Goal: Task Accomplishment & Management: Complete application form

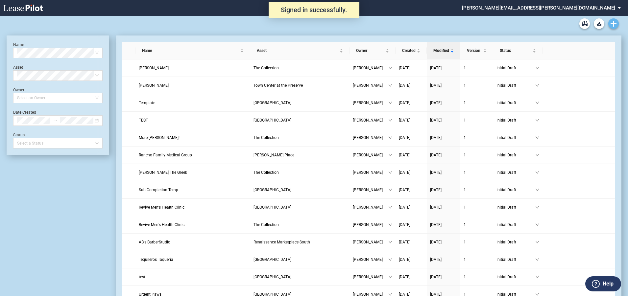
click at [613, 25] on icon "Create new document" at bounding box center [614, 24] width 6 height 6
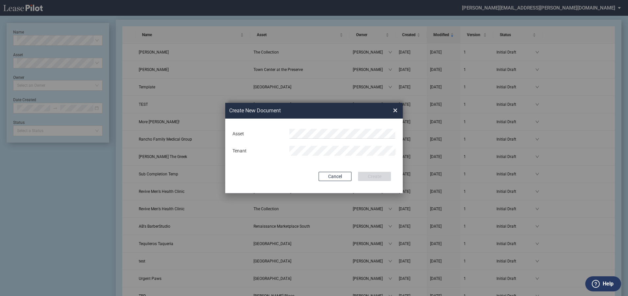
click at [291, 139] on md-input-container "Asset" at bounding box center [314, 133] width 164 height 11
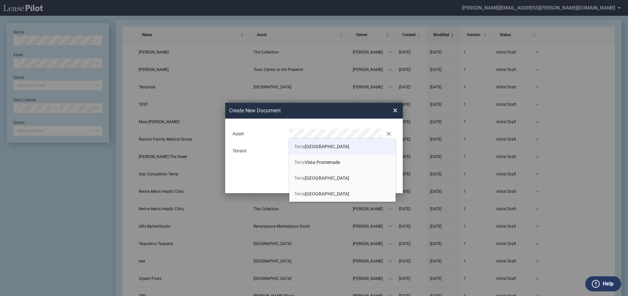
click at [332, 144] on span "Terra Vista Commons" at bounding box center [321, 146] width 55 height 5
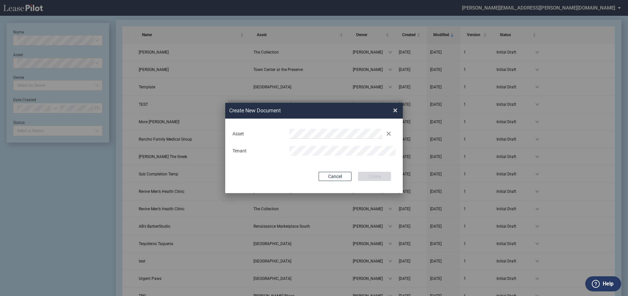
drag, startPoint x: 343, startPoint y: 168, endPoint x: 349, endPoint y: 157, distance: 12.4
click at [343, 166] on div "Deal Type Retail Deal Type Retail Form Retail Lease Retail Lease Asset Clear Te…" at bounding box center [314, 156] width 178 height 75
click at [374, 178] on button "Create" at bounding box center [374, 176] width 33 height 9
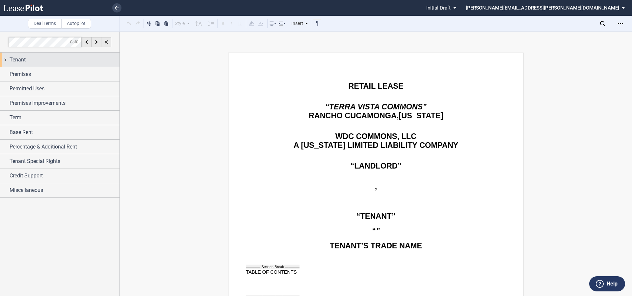
click at [31, 59] on div "Tenant" at bounding box center [65, 60] width 110 height 8
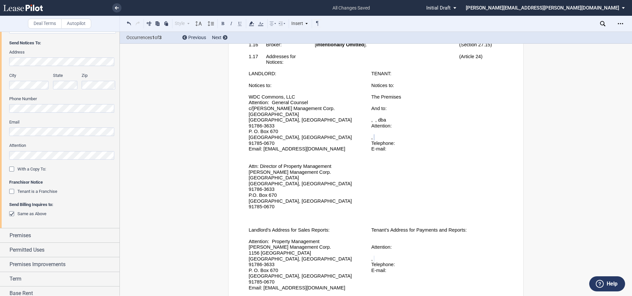
scroll to position [197, 0]
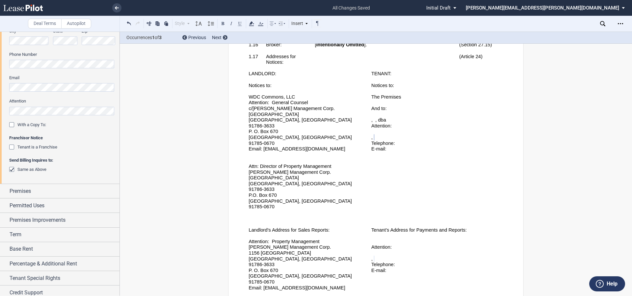
click at [11, 148] on div "Tenant is a Franchise" at bounding box center [12, 148] width 7 height 7
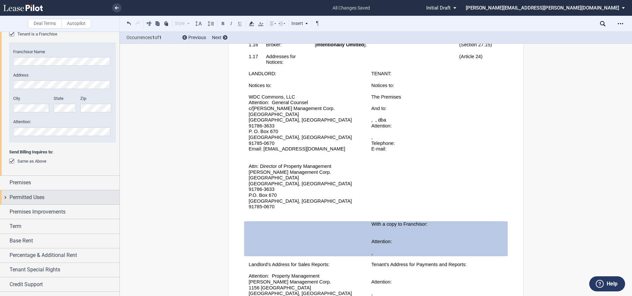
scroll to position [321, 0]
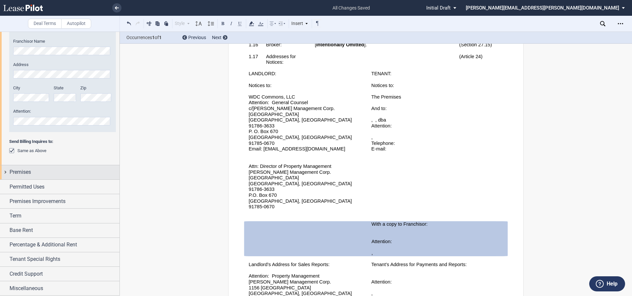
click at [11, 171] on span "Premises" at bounding box center [20, 172] width 21 height 8
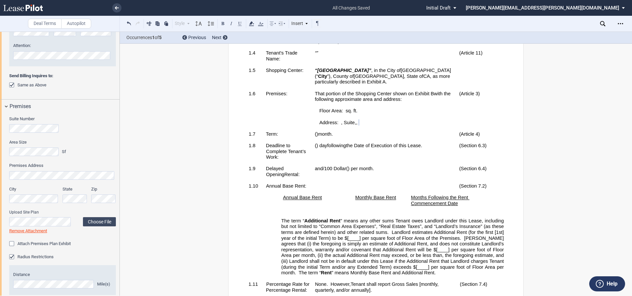
scroll to position [421, 0]
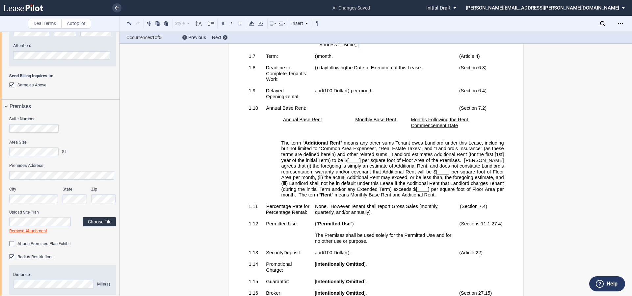
click at [102, 223] on label "Choose File" at bounding box center [99, 221] width 33 height 9
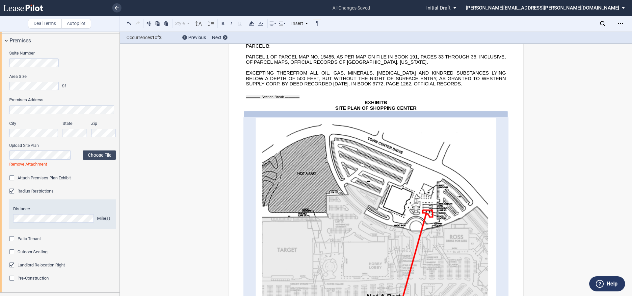
scroll to position [486, 0]
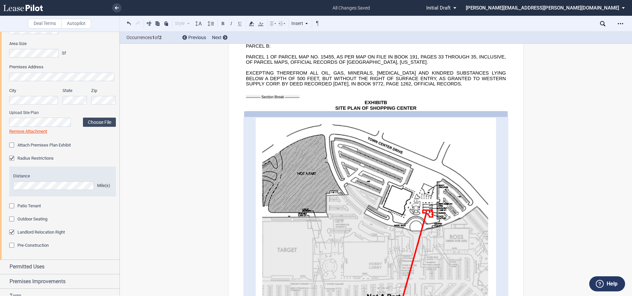
drag, startPoint x: 13, startPoint y: 207, endPoint x: 14, endPoint y: 215, distance: 8.3
click at [13, 207] on div "Patio Tenant" at bounding box center [12, 207] width 7 height 7
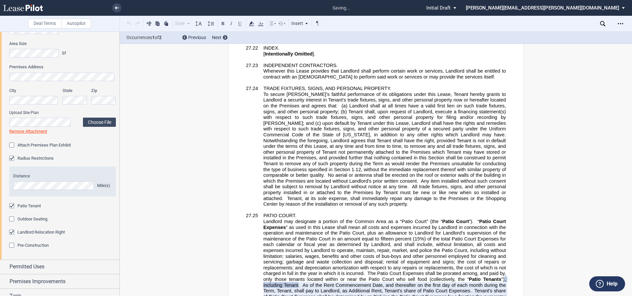
click at [11, 219] on div "Outdoor Seating" at bounding box center [12, 220] width 7 height 7
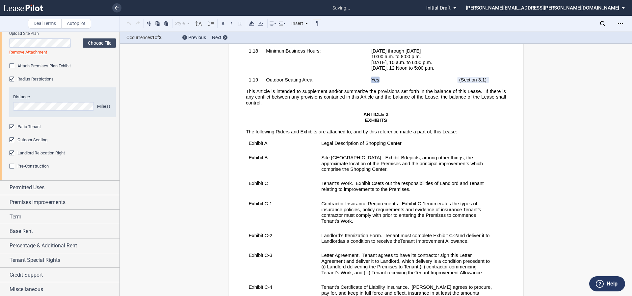
scroll to position [566, 0]
click at [32, 188] on span "Permitted Uses" at bounding box center [27, 187] width 35 height 8
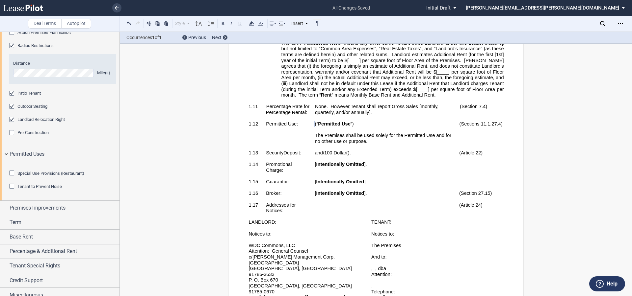
scroll to position [599, 0]
click at [12, 177] on div "Special Use Provisions (Restaurant)" at bounding box center [12, 173] width 7 height 7
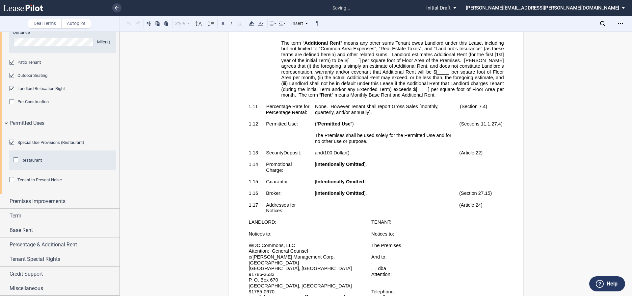
scroll to position [665, 0]
click at [15, 158] on div "Restaurant Restaurant" at bounding box center [62, 161] width 107 height 20
click at [15, 162] on div "Restaurant" at bounding box center [16, 161] width 7 height 7
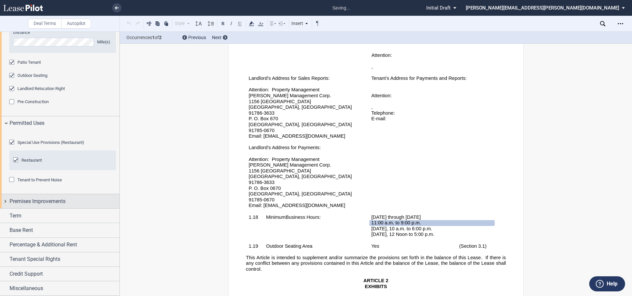
scroll to position [925, 0]
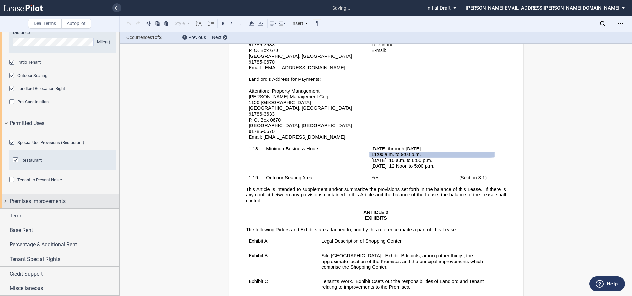
click at [27, 198] on span "Premises Improvements" at bounding box center [38, 202] width 56 height 8
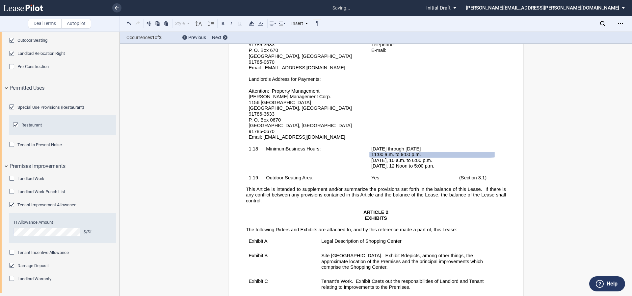
scroll to position [763, 0]
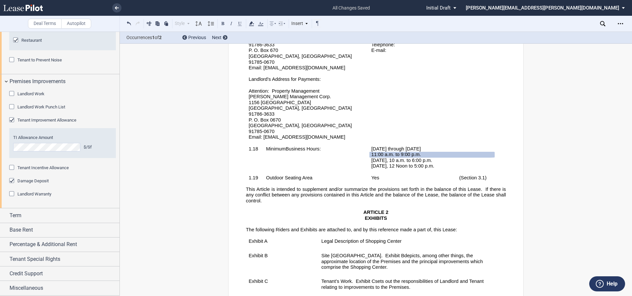
click at [11, 185] on div "Damage Deposit" at bounding box center [12, 181] width 7 height 7
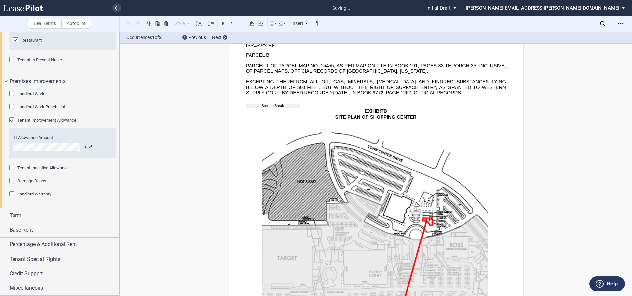
scroll to position [15448, 0]
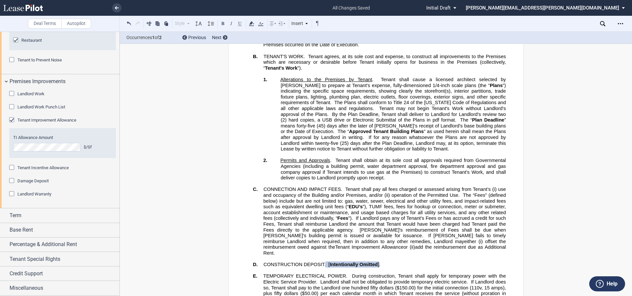
click at [11, 124] on div "Tenant Improvement Allowance" at bounding box center [12, 120] width 7 height 7
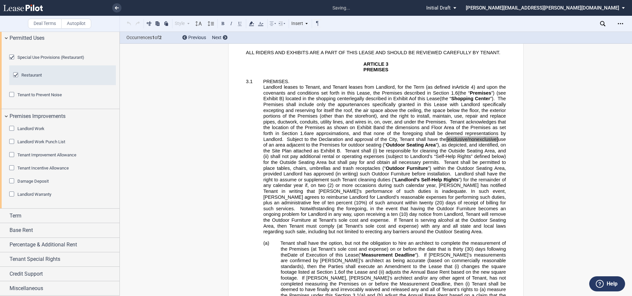
scroll to position [1135, 0]
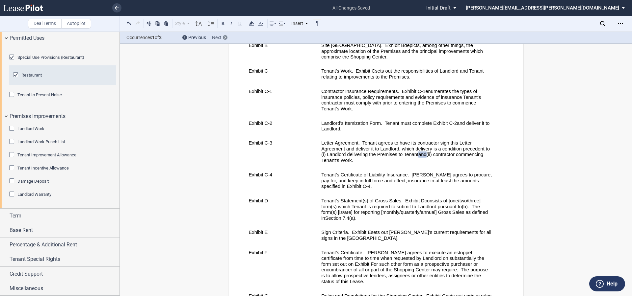
click at [225, 38] on icon at bounding box center [225, 37] width 2 height 3
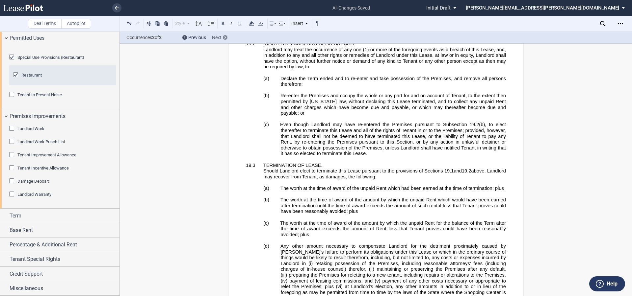
scroll to position [15836, 0]
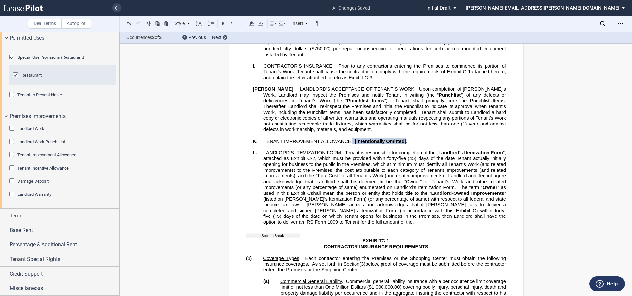
scroll to position [16033, 0]
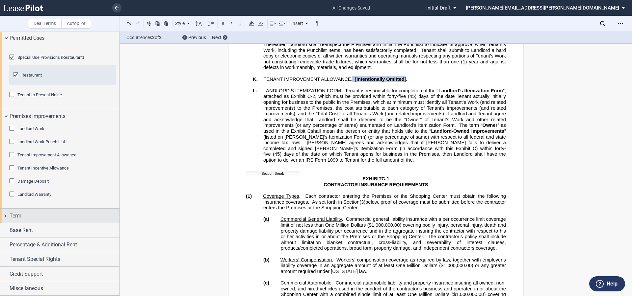
click at [13, 216] on span "Term" at bounding box center [16, 216] width 12 height 8
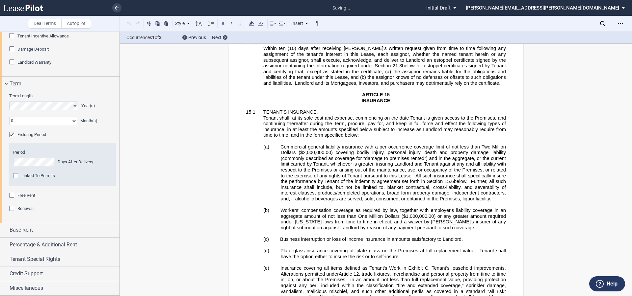
scroll to position [340, 0]
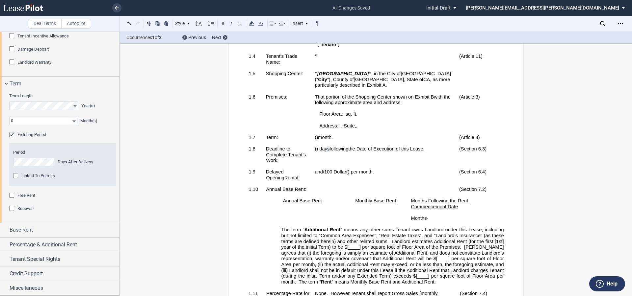
click at [15, 175] on div "Linked To Permits" at bounding box center [16, 176] width 7 height 7
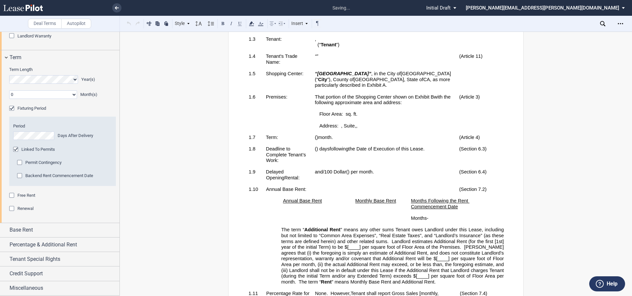
click at [20, 167] on div "Permit Contingency" at bounding box center [20, 163] width 7 height 7
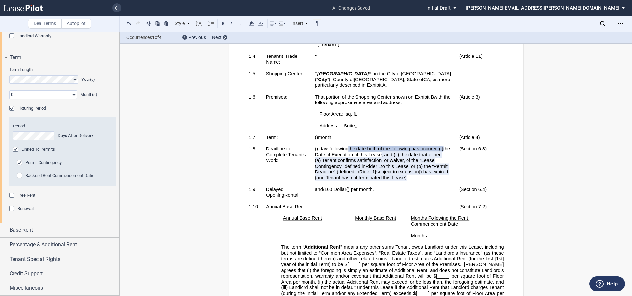
click at [11, 200] on div "Free Rent" at bounding box center [12, 196] width 7 height 7
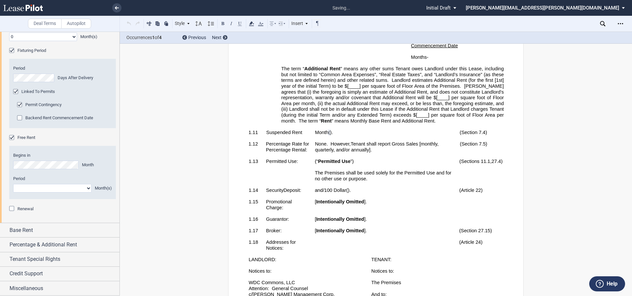
scroll to position [519, 0]
click at [63, 193] on select "1 2 3 4 5 6 7 8 9 10 11" at bounding box center [52, 188] width 78 height 9
click at [13, 193] on select "1 2 3 4 5 6 7 8 9 10 11" at bounding box center [52, 188] width 78 height 9
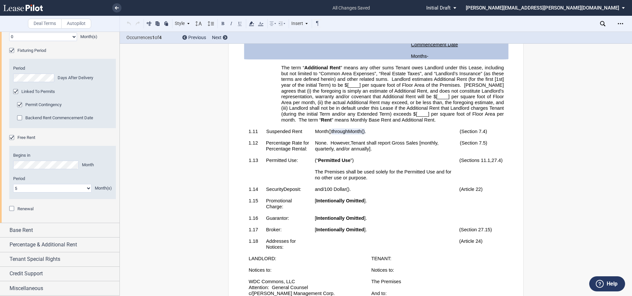
drag, startPoint x: 24, startPoint y: 206, endPoint x: 3, endPoint y: 205, distance: 20.4
click at [3, 205] on div "Term Length Year(s) 0 1 2 3 4 5 6 7 8 9 10 11 Month(s) Extended Term Not Applic…" at bounding box center [59, 115] width 119 height 216
select select "number:4"
click at [13, 193] on select "1 2 3 4 5 6 7 8 9 10 11" at bounding box center [52, 188] width 78 height 9
click at [13, 213] on div "Renewal" at bounding box center [12, 209] width 7 height 7
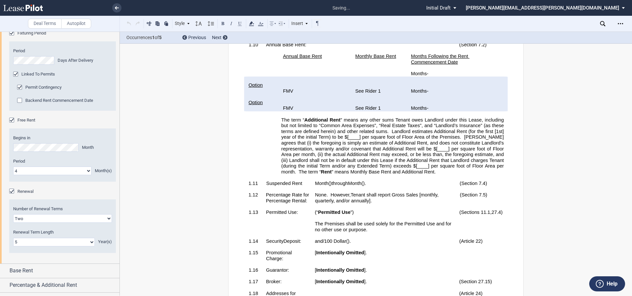
scroll to position [537, 0]
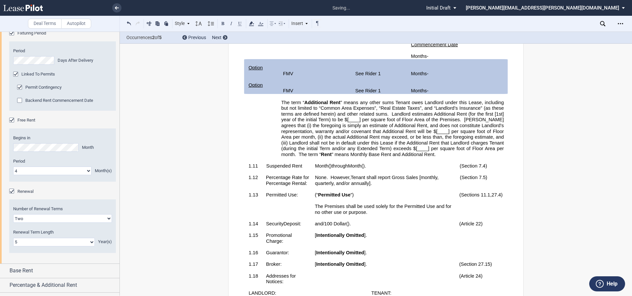
click at [90, 223] on select "One Two Three Four" at bounding box center [62, 218] width 99 height 9
select select "1"
click at [13, 223] on select "One Two Three Four" at bounding box center [62, 218] width 99 height 9
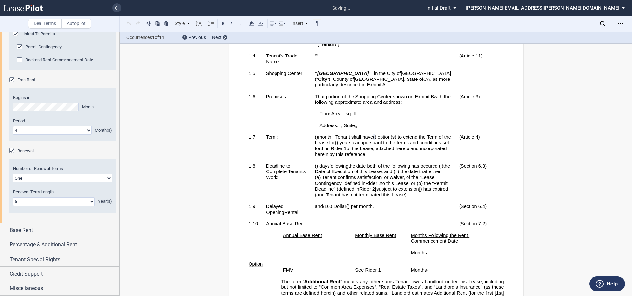
scroll to position [340, 0]
click at [14, 235] on span "Base Rent" at bounding box center [21, 231] width 23 height 8
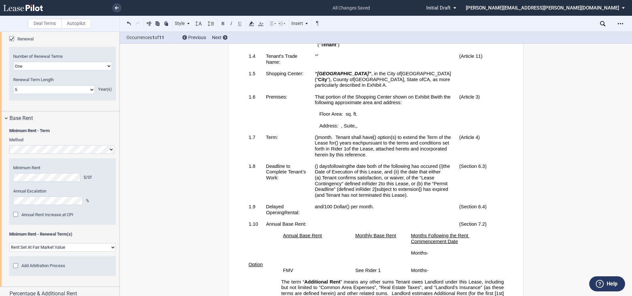
scroll to position [1113, 0]
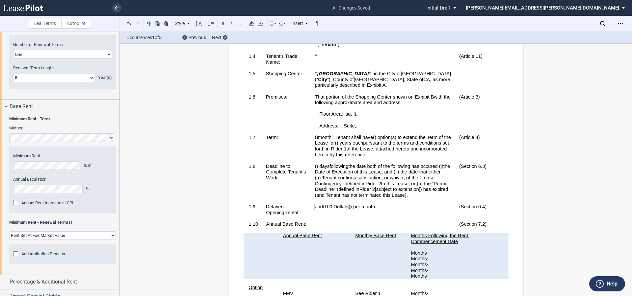
click at [8, 224] on div "Minimum Rent - Term Method Hide Year 1 $/Sf Year 2 $/Sf Year 3 $/Sf Year 4 $/Sf…" at bounding box center [59, 194] width 119 height 161
click at [323, 146] on span ") option(s) to extend the Term of the Lease for" at bounding box center [383, 140] width 138 height 11
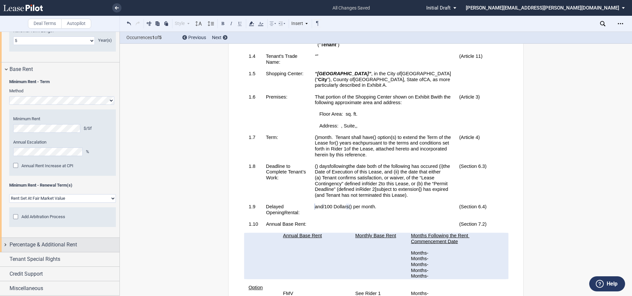
scroll to position [1187, 0]
click at [21, 248] on span "Percentage & Additional Rent" at bounding box center [43, 245] width 67 height 8
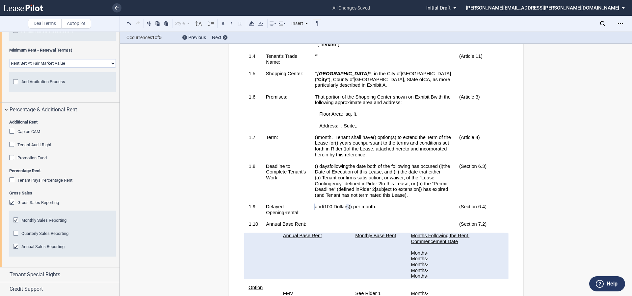
scroll to position [1337, 0]
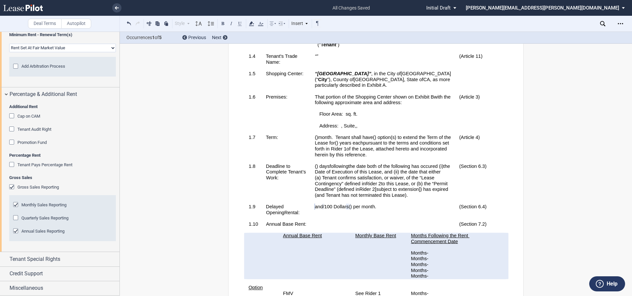
click at [15, 204] on div "Monthly Sales Reporting" at bounding box center [16, 205] width 7 height 7
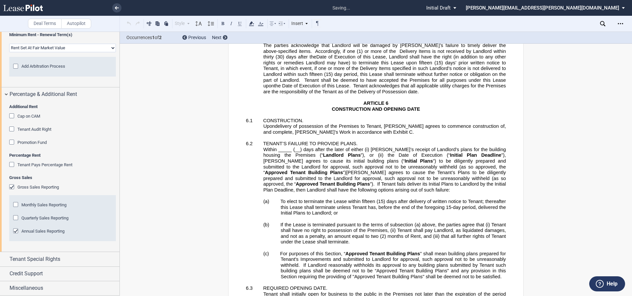
scroll to position [3145, 0]
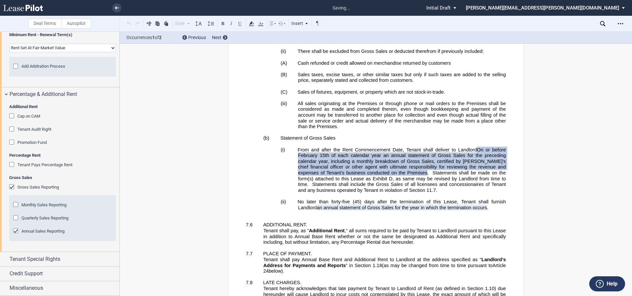
click at [16, 217] on div "Quarterly Sales Reporting" at bounding box center [16, 218] width 7 height 7
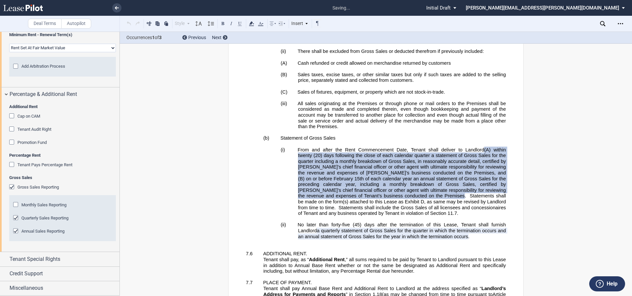
click at [15, 232] on div "Annual Sales Reporting" at bounding box center [16, 232] width 7 height 7
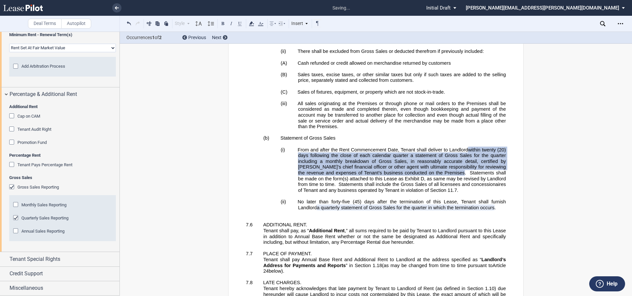
click at [15, 232] on div "Annual Sales Reporting" at bounding box center [16, 232] width 7 height 7
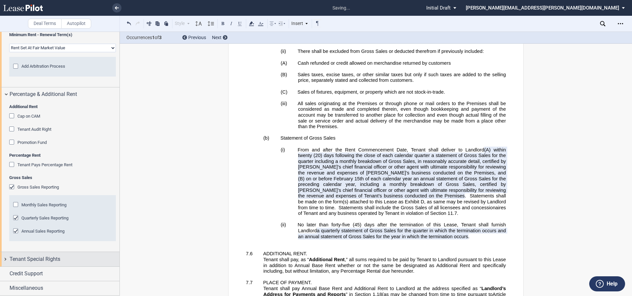
click at [35, 258] on span "Tenant Special Rights" at bounding box center [35, 260] width 51 height 8
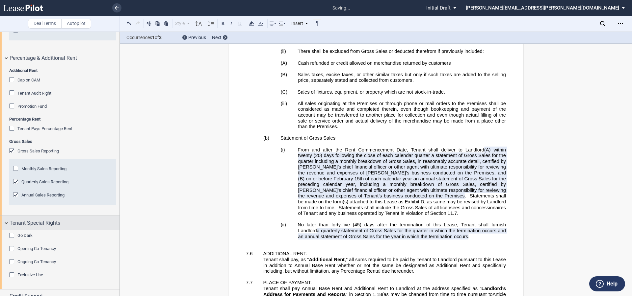
scroll to position [1396, 0]
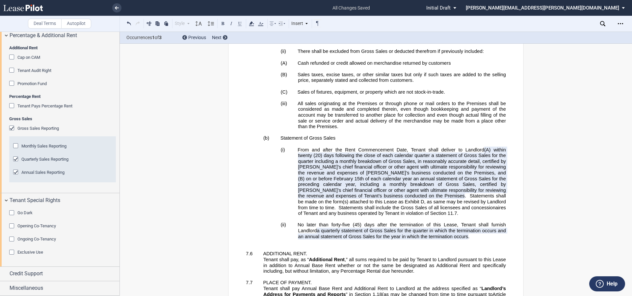
click at [13, 253] on div "Exclusive Use" at bounding box center [12, 253] width 7 height 7
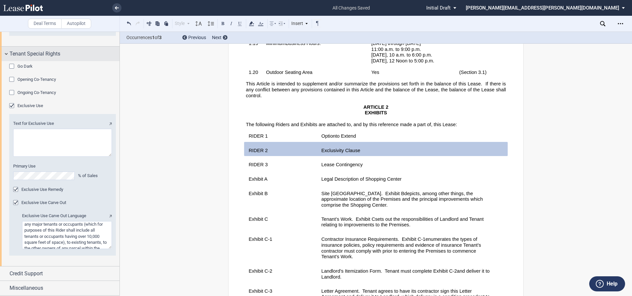
scroll to position [1543, 0]
click at [12, 93] on div "Ongoing Co-Tenancy" at bounding box center [12, 93] width 7 height 7
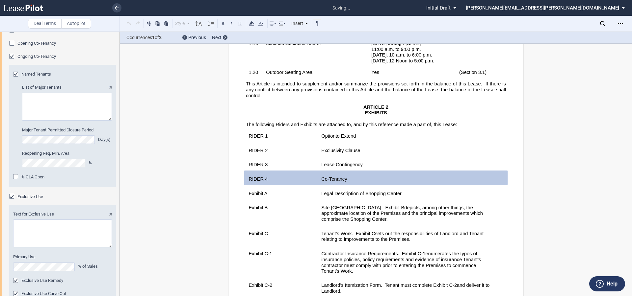
click at [344, 176] on span "Co-Tenancy" at bounding box center [334, 179] width 26 height 6
click at [319, 163] on td "Lease Contingency" at bounding box center [406, 166] width 177 height 9
click at [334, 176] on td "﻿" at bounding box center [406, 180] width 177 height 9
click at [29, 103] on div "Named Tenants List of Major Tenants Major Tenant Permitted Closure Period Day(s…" at bounding box center [62, 126] width 107 height 123
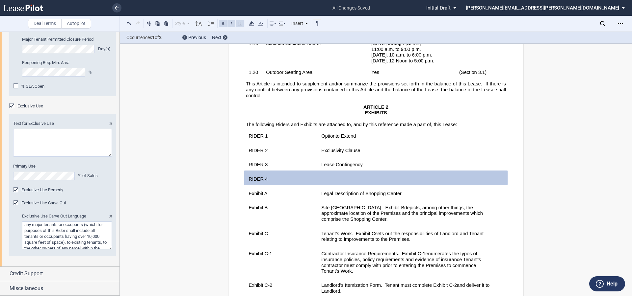
scroll to position [1669, 0]
click at [128, 20] on button at bounding box center [129, 23] width 8 height 8
click at [128, 21] on button at bounding box center [129, 23] width 8 height 8
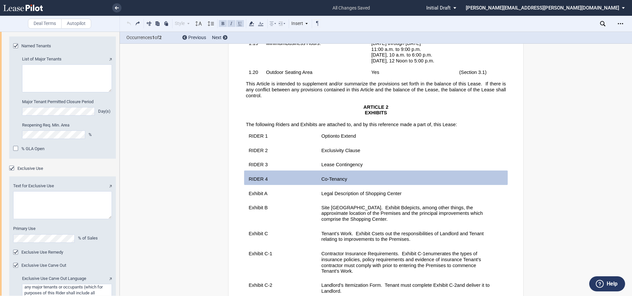
click at [31, 92] on textarea at bounding box center [67, 78] width 90 height 28
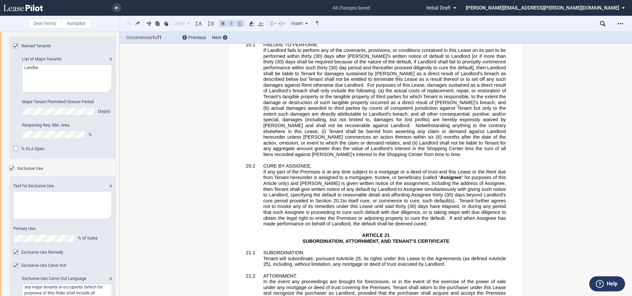
scroll to position [15854, 0]
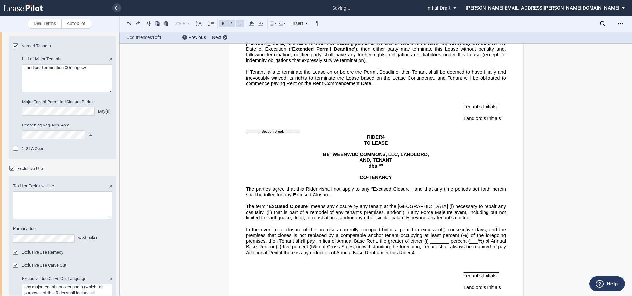
click at [79, 92] on textarea "Landlord Termination COntingecy" at bounding box center [67, 78] width 90 height 28
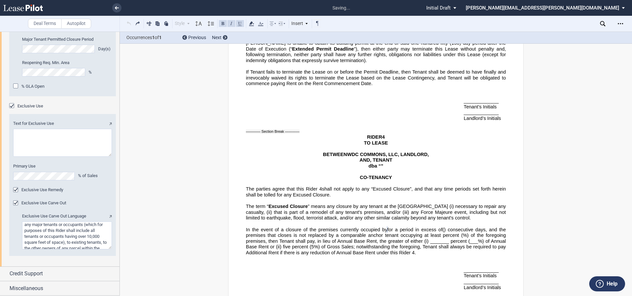
scroll to position [1669, 0]
type textarea "Landlord Termination Contingency"
click at [60, 147] on textarea "Text for Exclusive Use" at bounding box center [62, 143] width 99 height 28
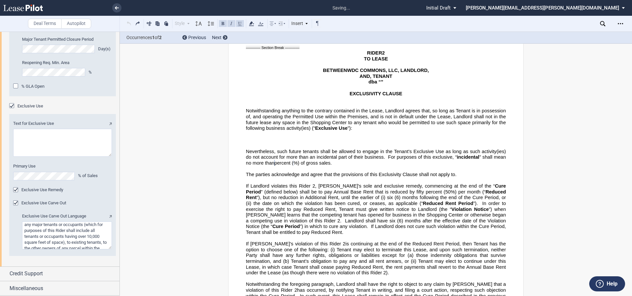
scroll to position [15388, 0]
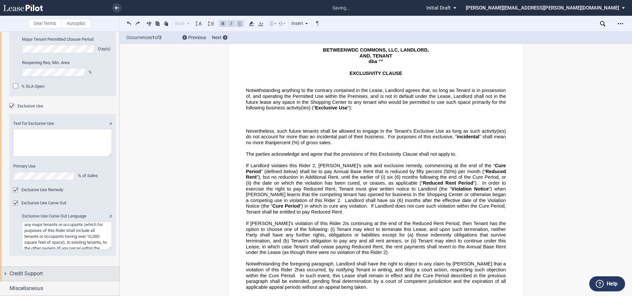
click at [17, 275] on span "Credit Support" at bounding box center [26, 274] width 33 height 8
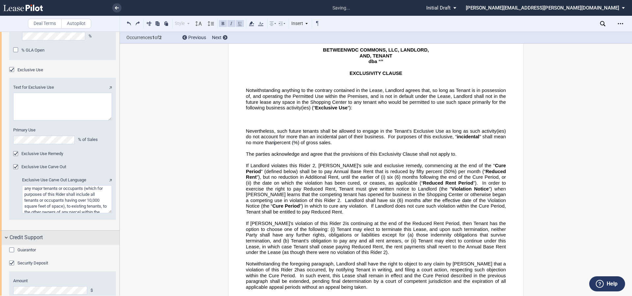
scroll to position [1737, 0]
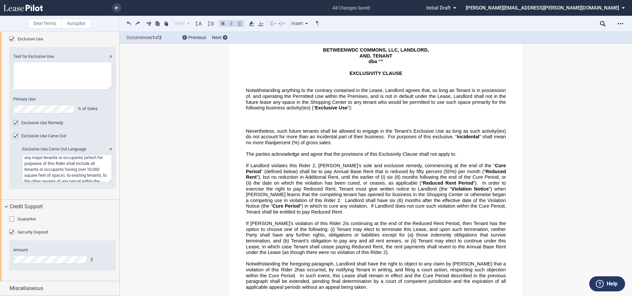
click at [13, 218] on div "Guarantor" at bounding box center [12, 220] width 7 height 7
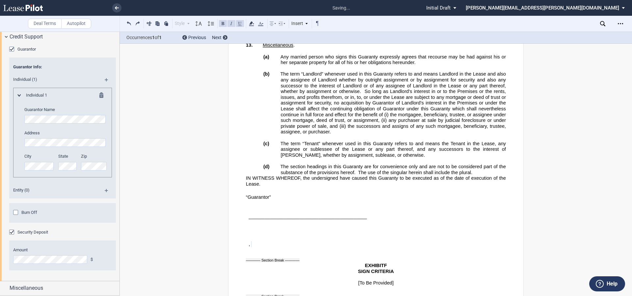
scroll to position [1907, 0]
click at [30, 291] on span "Miscellaneous" at bounding box center [27, 289] width 34 height 8
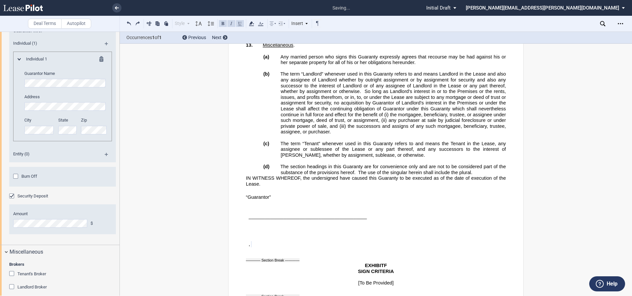
scroll to position [2104, 0]
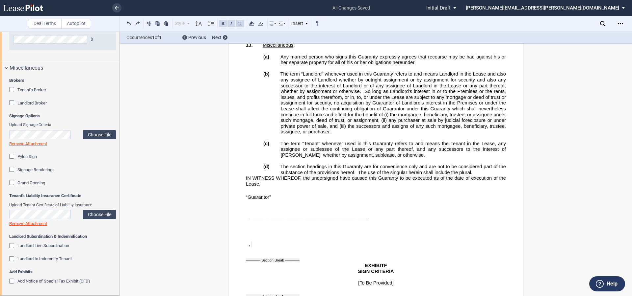
click at [12, 94] on div "Tenant's Broker" at bounding box center [12, 90] width 7 height 7
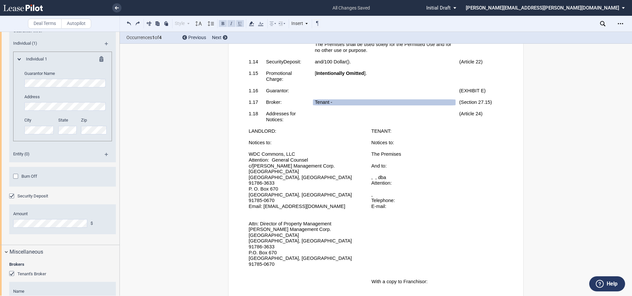
scroll to position [2137, 0]
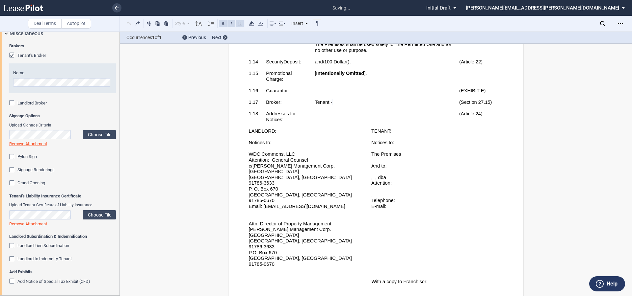
click at [13, 107] on div "Landlord Broker" at bounding box center [12, 103] width 7 height 7
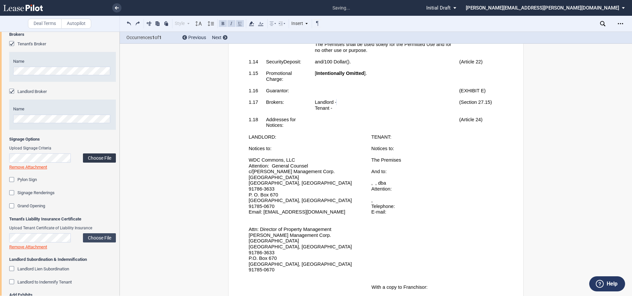
click at [96, 163] on label "Choose File" at bounding box center [99, 158] width 33 height 9
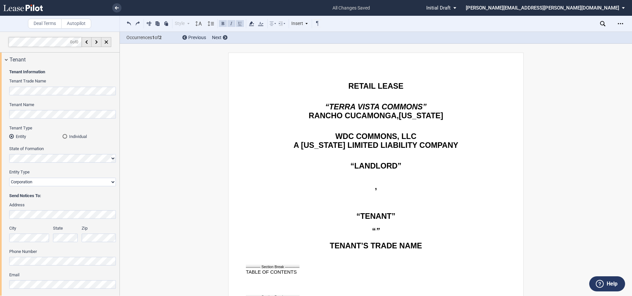
select select "number:4"
select select "1"
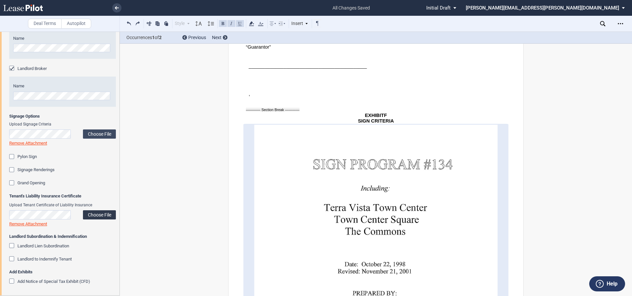
click at [98, 217] on label "Choose File" at bounding box center [99, 215] width 33 height 9
click at [13, 281] on div "Add Notice of Special Tax Exhibit (CFD)" at bounding box center [12, 282] width 7 height 7
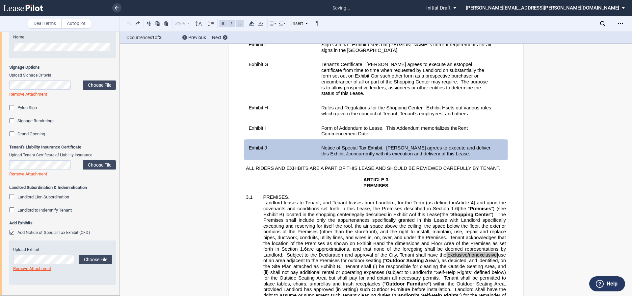
scroll to position [2246, 0]
click at [100, 260] on label "Choose File" at bounding box center [95, 259] width 33 height 9
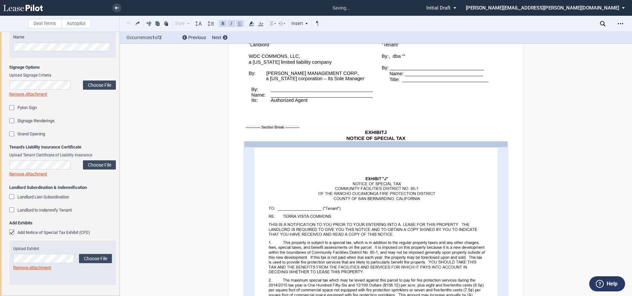
scroll to position [28058, 0]
click at [105, 167] on label "Choose File" at bounding box center [99, 165] width 33 height 9
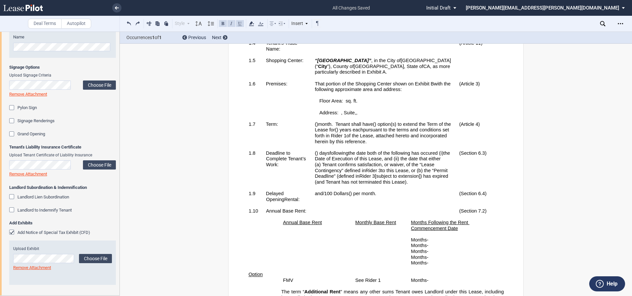
scroll to position [362, 0]
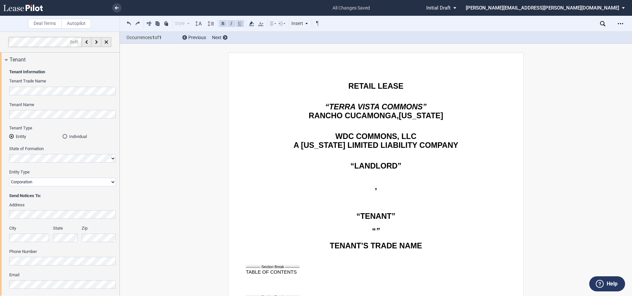
select select "number:4"
select select "1"
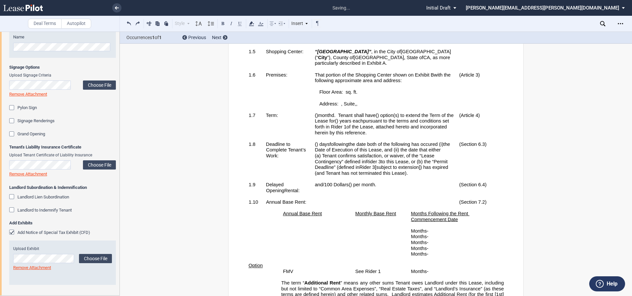
click at [367, 130] on span "pursuant to the terms and conditions set forth in Rider" at bounding box center [382, 123] width 136 height 11
click at [335, 118] on span "d." at bounding box center [333, 116] width 4 height 6
click at [423, 122] on span ") option(s) to extend the Term of the Lease for" at bounding box center [383, 118] width 138 height 11
drag, startPoint x: 390, startPoint y: 128, endPoint x: 400, endPoint y: 127, distance: 9.2
click at [400, 127] on span "Tenant shall have ﻿ ﻿ ( ﻿ ﻿ ) option to extend the Term of the Lease for ﻿ ﻿ ( …" at bounding box center [382, 124] width 136 height 23
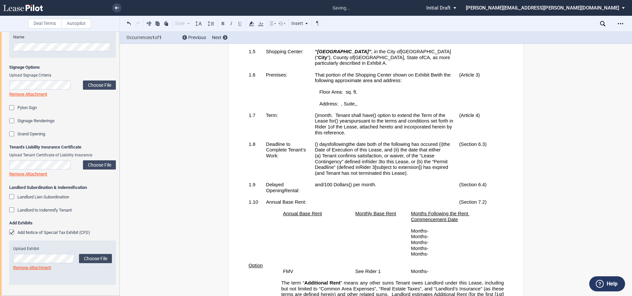
click at [362, 159] on span "the date that either (a)" at bounding box center [377, 152] width 127 height 11
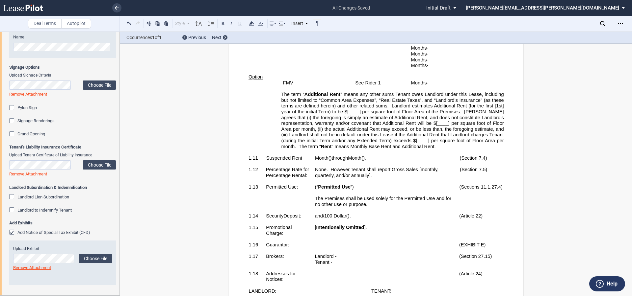
scroll to position [559, 0]
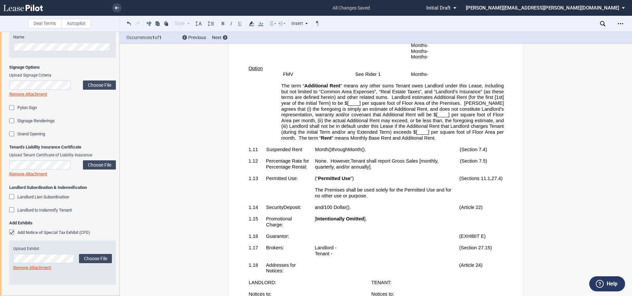
drag, startPoint x: 367, startPoint y: 128, endPoint x: 223, endPoint y: 99, distance: 146.2
click at [365, 123] on span "the foregoing is simply an estimate of Additional Rent, and does not constitute…" at bounding box center [393, 114] width 224 height 17
drag, startPoint x: 345, startPoint y: 115, endPoint x: 358, endPoint y: 114, distance: 12.9
click at [358, 106] on span "Landlord estimates Additional Rent (for the first [1st] year of the initial Ter…" at bounding box center [393, 100] width 224 height 11
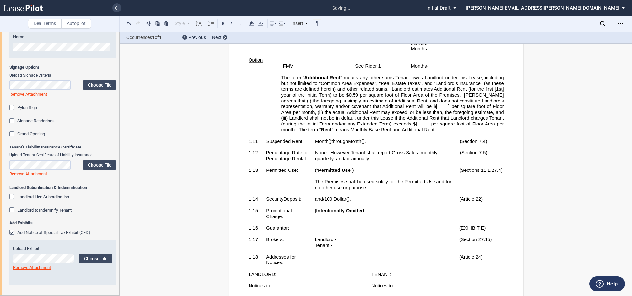
scroll to position [592, 0]
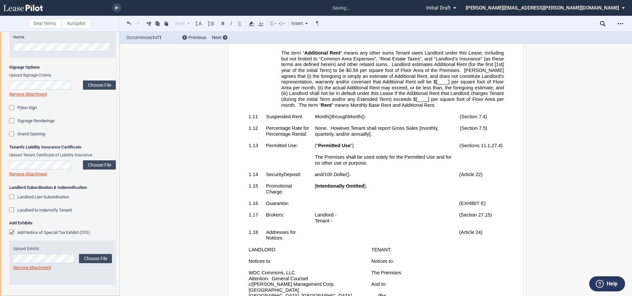
click at [381, 126] on p "﻿" at bounding box center [376, 123] width 260 height 6
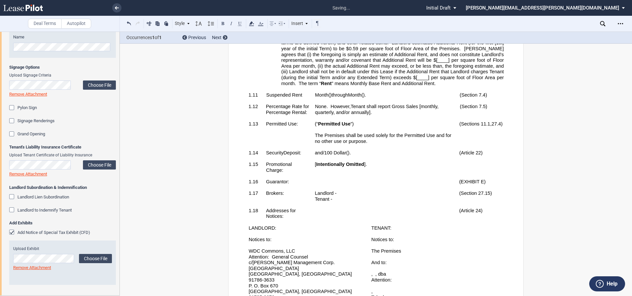
scroll to position [625, 0]
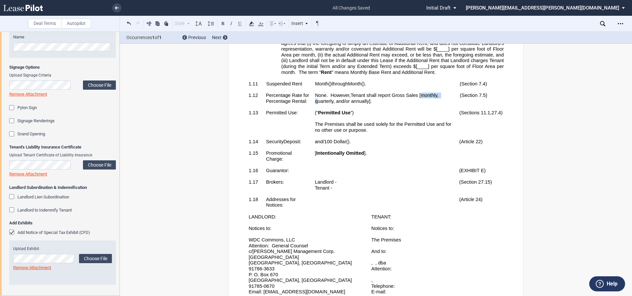
drag, startPoint x: 419, startPoint y: 106, endPoint x: 441, endPoint y: 106, distance: 22.4
click at [441, 104] on p "None. ﻿ ﻿ percent ( ﻿ ﻿ %) of Tenant’s Gross Sales in accordance with Section ﻿…" at bounding box center [384, 99] width 139 height 12
click at [333, 104] on span "Tenant shall report Gross Sales quarterly and annually]." at bounding box center [381, 98] width 133 height 11
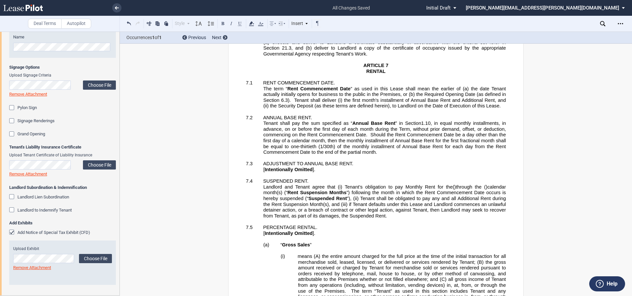
scroll to position [2961, 0]
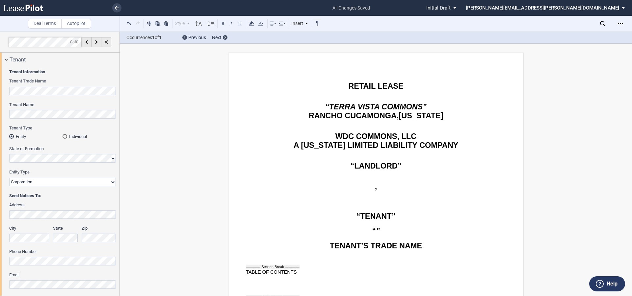
select select "number:4"
select select "1"
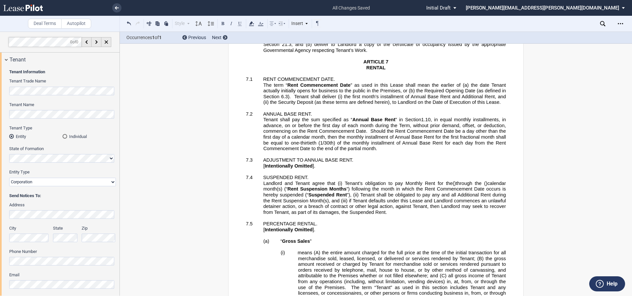
scroll to position [1, 0]
